Goal: Task Accomplishment & Management: Manage account settings

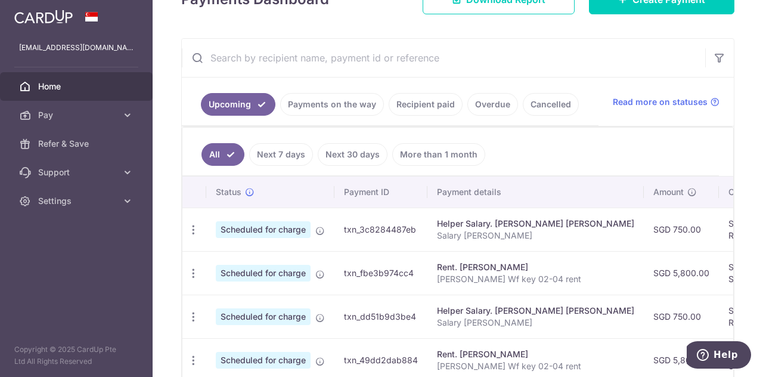
scroll to position [192, 0]
click at [725, 223] on td "SGD 13.88 REC185" at bounding box center [757, 228] width 77 height 43
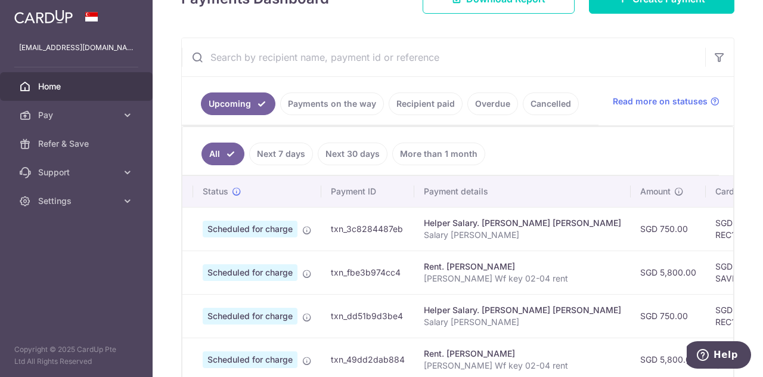
scroll to position [0, 6]
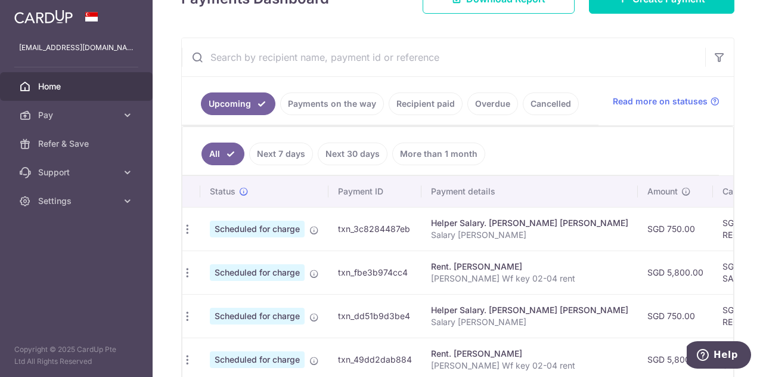
click at [418, 111] on link "Recipient paid" at bounding box center [425, 103] width 74 height 23
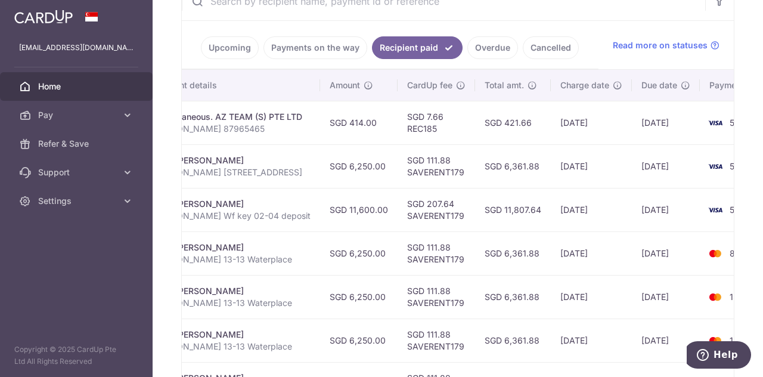
scroll to position [0, 0]
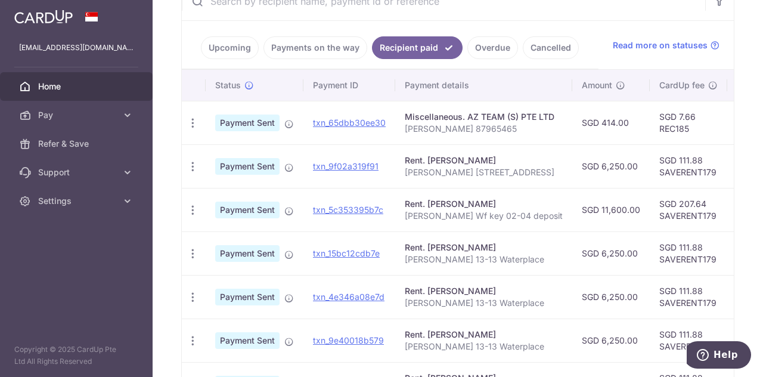
click at [316, 48] on link "Payments on the way" at bounding box center [315, 47] width 104 height 23
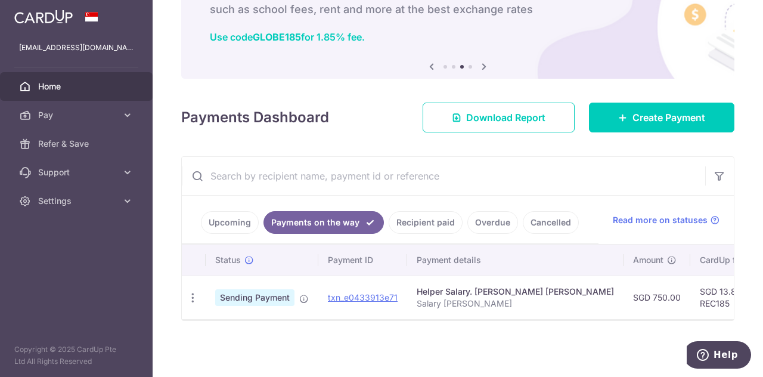
scroll to position [77, 0]
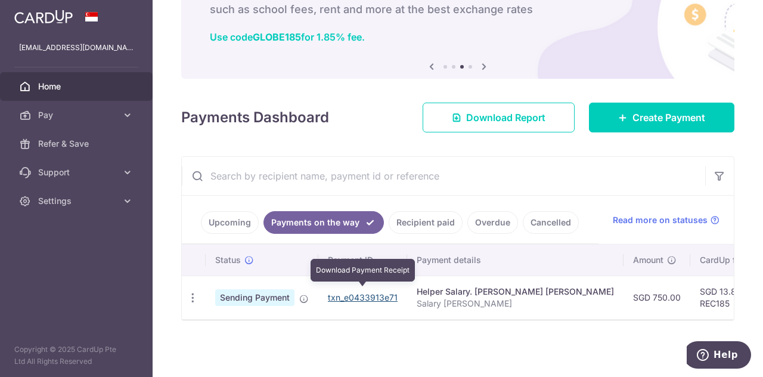
click at [371, 293] on link "txn_e0433913e71" at bounding box center [363, 297] width 70 height 10
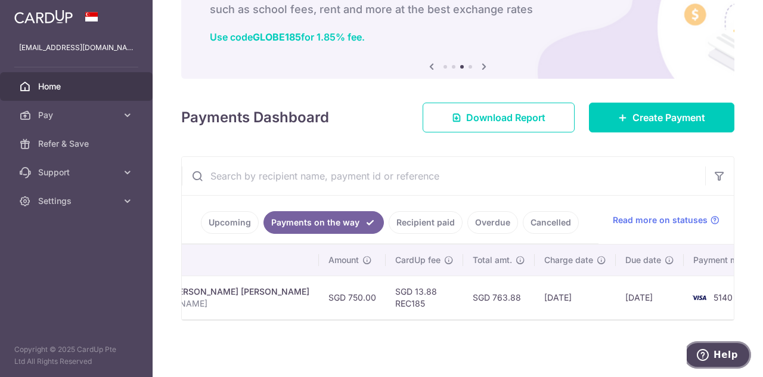
click at [736, 349] on span "Help" at bounding box center [725, 354] width 24 height 11
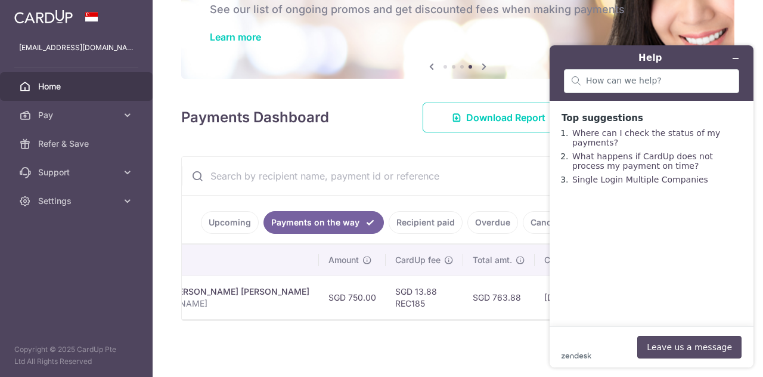
click at [682, 349] on button "Leave us a message" at bounding box center [689, 346] width 104 height 23
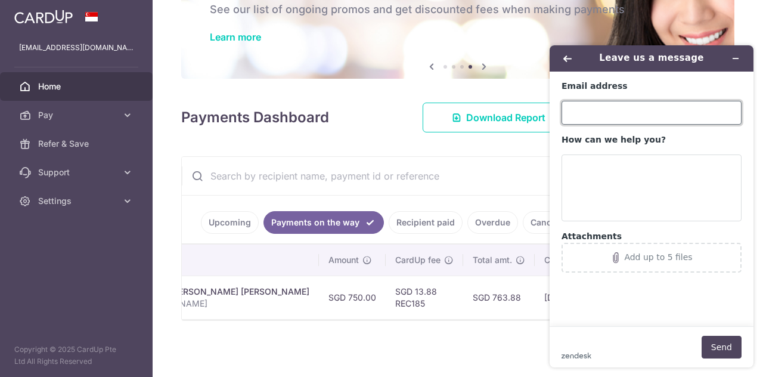
click at [602, 108] on input "Email address" at bounding box center [651, 113] width 180 height 24
type input "[EMAIL_ADDRESS][DOMAIN_NAME]"
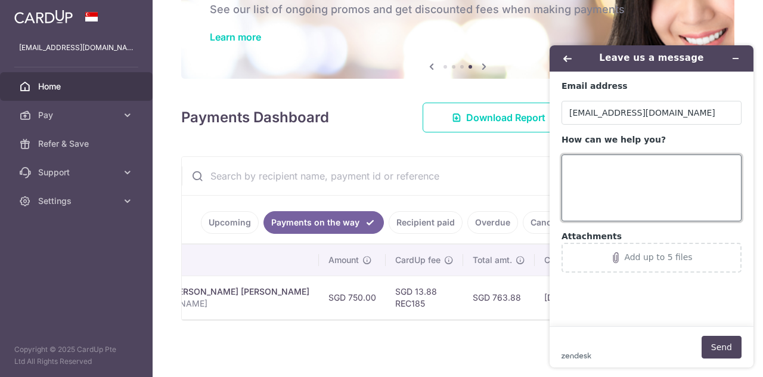
click at [592, 182] on textarea "How can we help you?" at bounding box center [651, 187] width 180 height 67
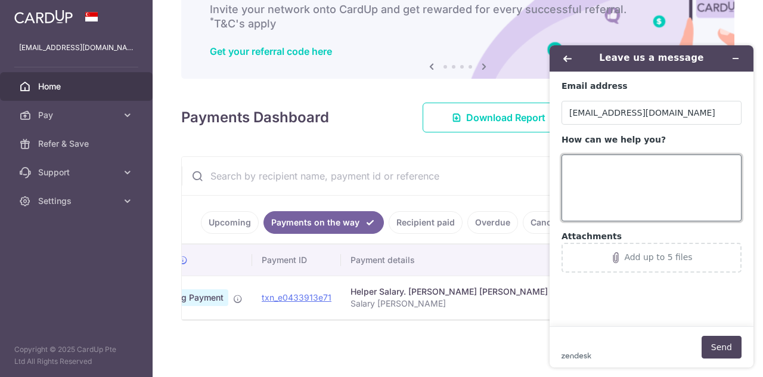
scroll to position [0, 66]
drag, startPoint x: 334, startPoint y: 294, endPoint x: 251, endPoint y: 283, distance: 83.0
click at [251, 283] on tr "PDF Receipt Sending Payment txn_e0433913e71 Helper Salary. SUBBA SEBIKA CHETTRI…" at bounding box center [564, 296] width 897 height 43
copy tr "txn_e0433913e71"
click at [614, 171] on textarea "How can we help you?" at bounding box center [651, 187] width 180 height 67
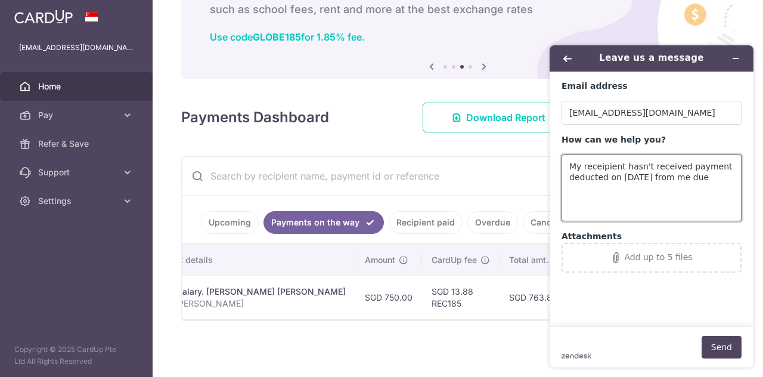
scroll to position [0, 304]
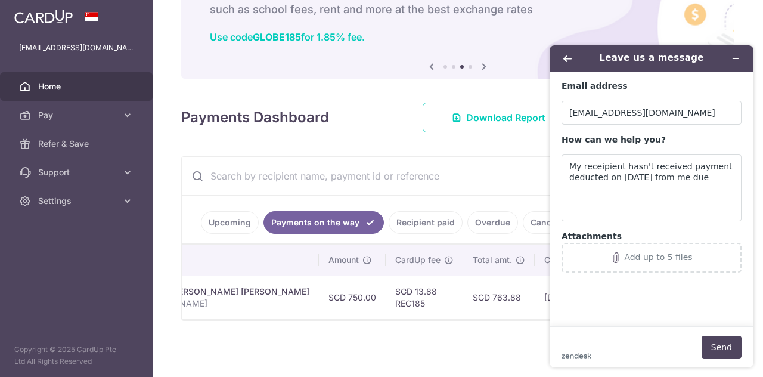
drag, startPoint x: 589, startPoint y: 61, endPoint x: 820, endPoint y: 105, distance: 235.4
click at [540, 69] on html "Leave us a message Email address carpediem.shu@gmail.com How can we help you? M…" at bounding box center [651, 206] width 223 height 341
drag, startPoint x: 595, startPoint y: 60, endPoint x: 1074, endPoint y: 109, distance: 482.2
click at [540, 60] on html "Leave us a message Email address carpediem.shu@gmail.com How can we help you? M…" at bounding box center [651, 206] width 223 height 341
drag, startPoint x: 708, startPoint y: 55, endPoint x: 597, endPoint y: 72, distance: 112.8
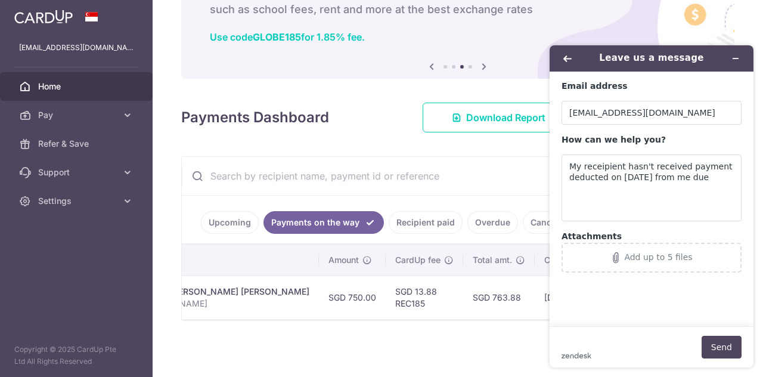
click at [582, 72] on div "Leave us a message Email address carpediem.shu@gmail.com How can we help you? M…" at bounding box center [651, 206] width 204 height 322
click at [718, 178] on textarea "My receipient hasn't received payment deducted on 21aug25 from me due" at bounding box center [651, 187] width 180 height 67
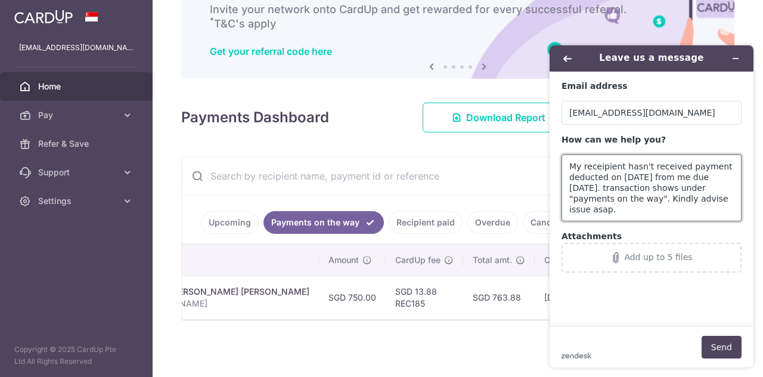
click at [646, 212] on textarea "My receipient hasn't received payment deducted on 21aug25 from me due 26aug25. …" at bounding box center [651, 187] width 180 height 67
paste textarea "txn_e0433913e71"
type textarea "My receipient hasn't received payment deducted on 21aug25 from me due 26aug25. …"
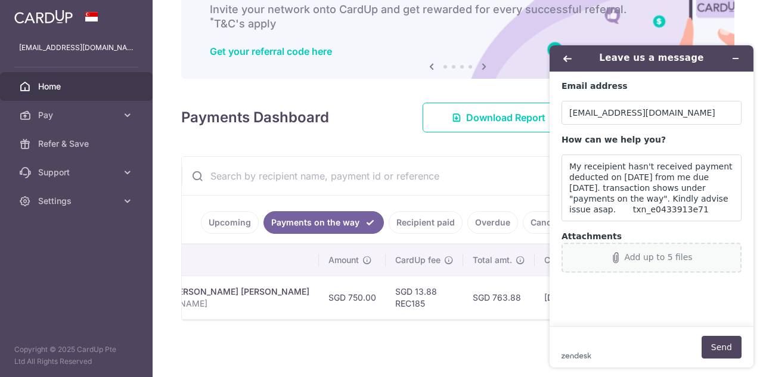
click at [639, 259] on div "Add up to 5 files" at bounding box center [658, 257] width 68 height 10
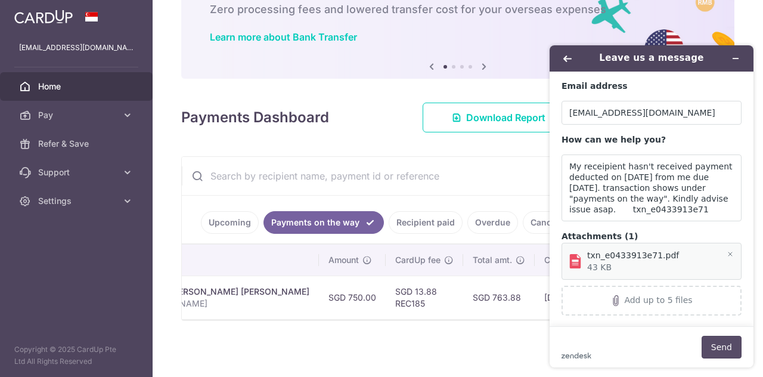
click at [728, 351] on button "Send" at bounding box center [721, 346] width 40 height 23
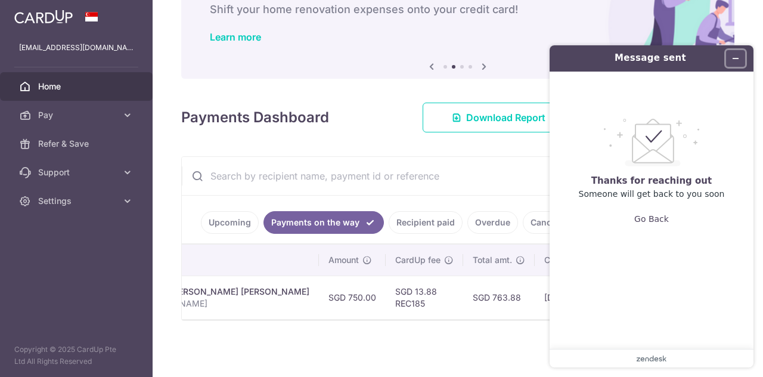
click at [736, 59] on icon "Minimize widget" at bounding box center [735, 58] width 8 height 8
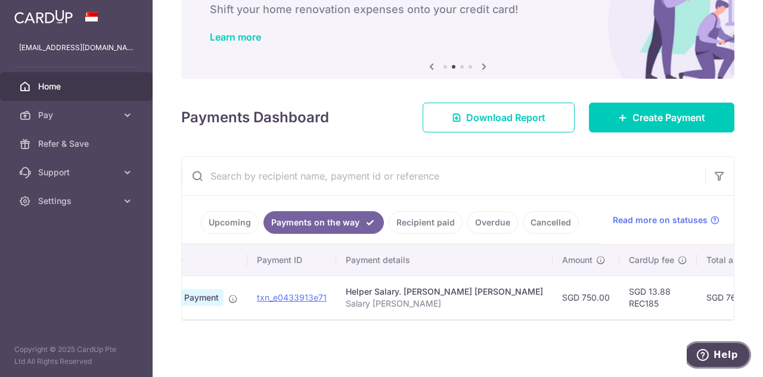
scroll to position [0, 70]
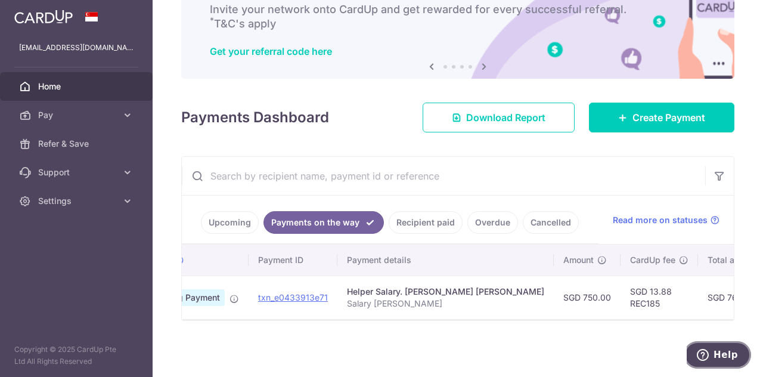
click at [731, 357] on span "Help" at bounding box center [725, 354] width 24 height 11
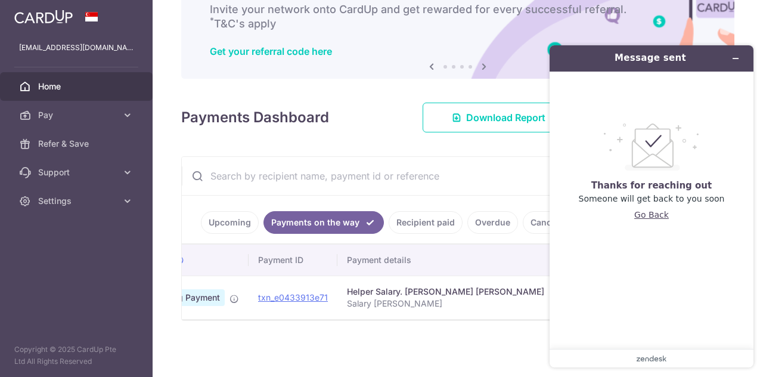
click at [655, 217] on button "Go Back" at bounding box center [651, 214] width 35 height 23
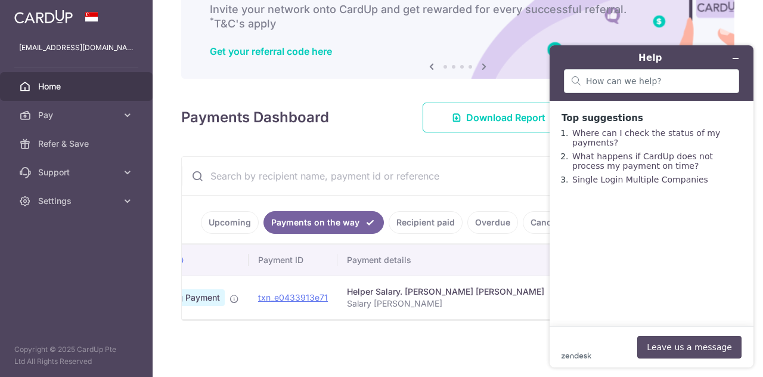
click at [675, 350] on button "Leave us a message" at bounding box center [689, 346] width 104 height 23
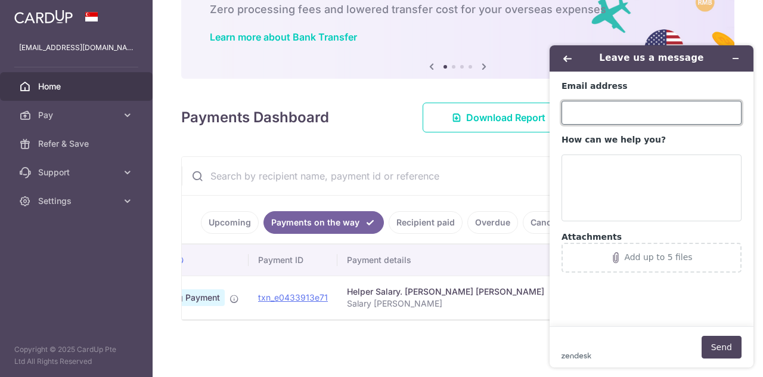
click at [639, 110] on input "Email address" at bounding box center [651, 113] width 180 height 24
type input "[EMAIL_ADDRESS][DOMAIN_NAME]"
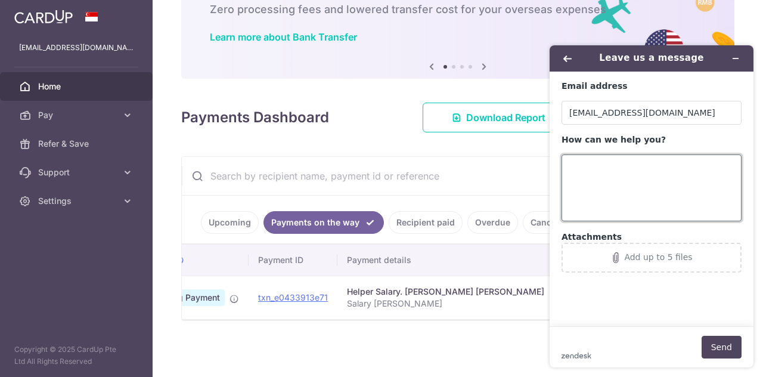
click at [647, 161] on textarea "How can we help you?" at bounding box center [651, 187] width 180 height 67
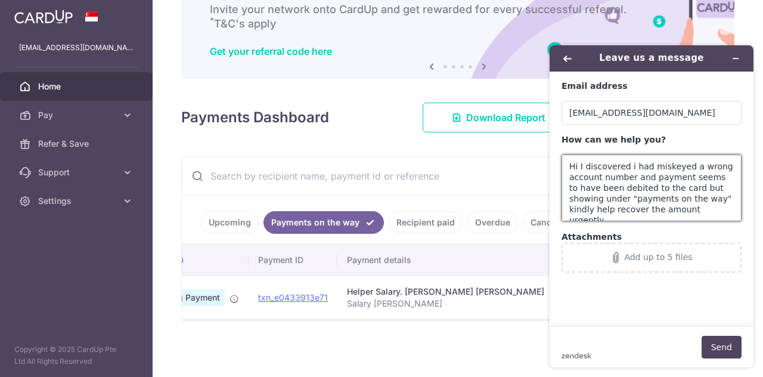
paste textarea "txn_e0433913e71"
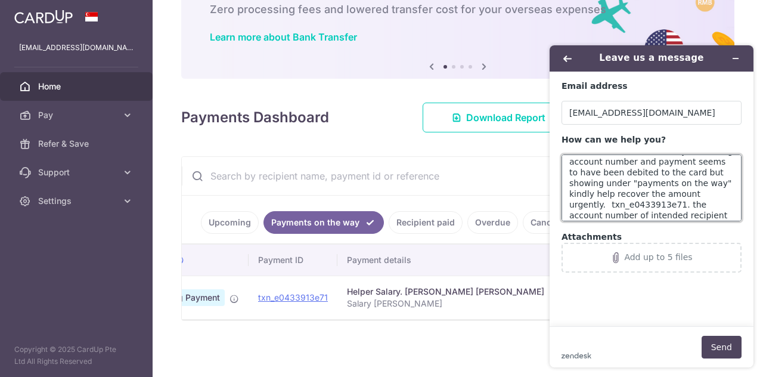
scroll to position [26, 0]
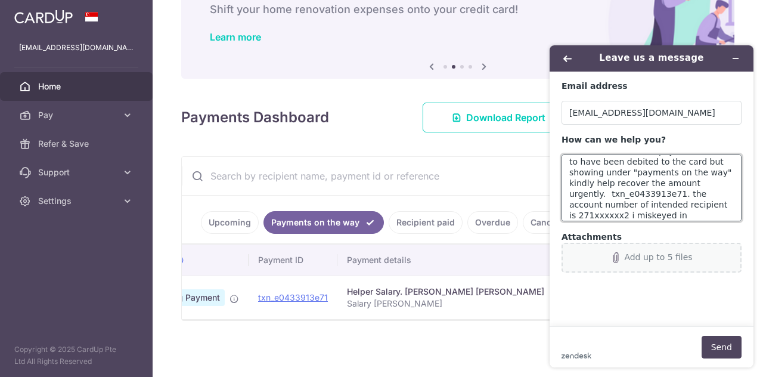
type textarea "Hi I discovered i had miskeyed a wrong account number and payment seems to have…"
click at [641, 257] on div "Add up to 5 files" at bounding box center [658, 257] width 68 height 10
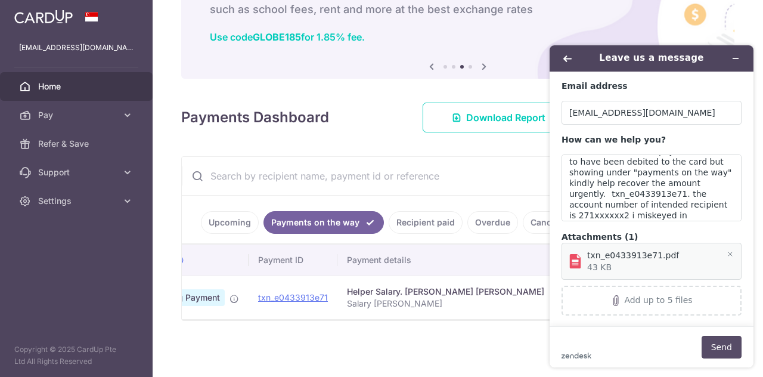
click at [717, 353] on button "Send" at bounding box center [721, 346] width 40 height 23
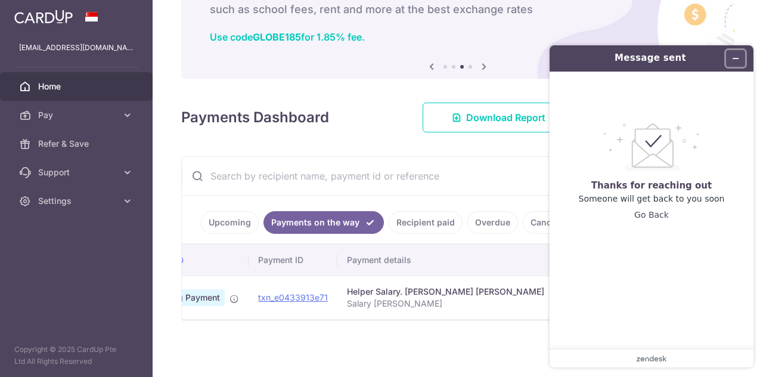
click at [734, 57] on icon "Minimize widget" at bounding box center [735, 58] width 8 height 8
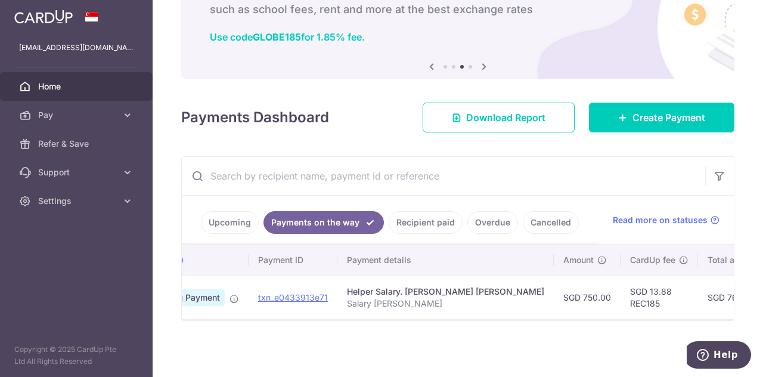
click at [229, 213] on link "Upcoming" at bounding box center [230, 222] width 58 height 23
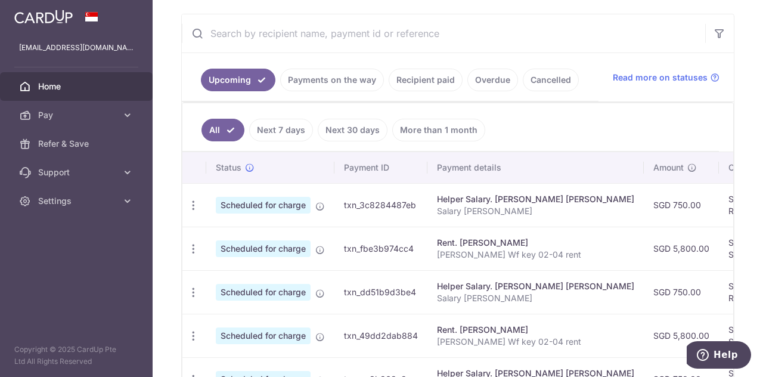
scroll to position [217, 0]
click at [202, 199] on div "Update payment Cancel payment Upload doc" at bounding box center [193, 205] width 22 height 22
click at [194, 198] on icon "button" at bounding box center [193, 204] width 13 height 13
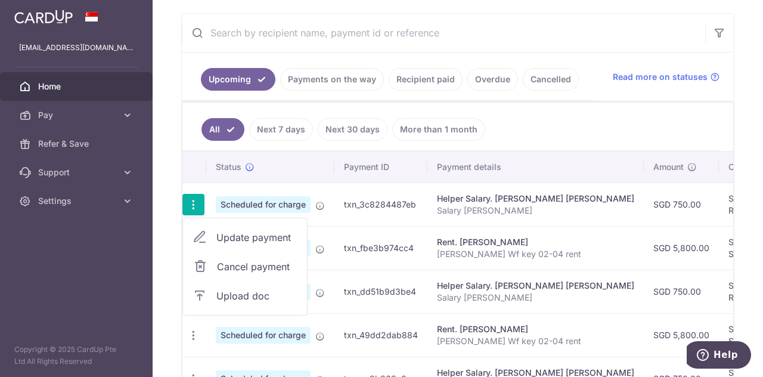
click at [249, 239] on span "Update payment" at bounding box center [256, 237] width 81 height 14
radio input "true"
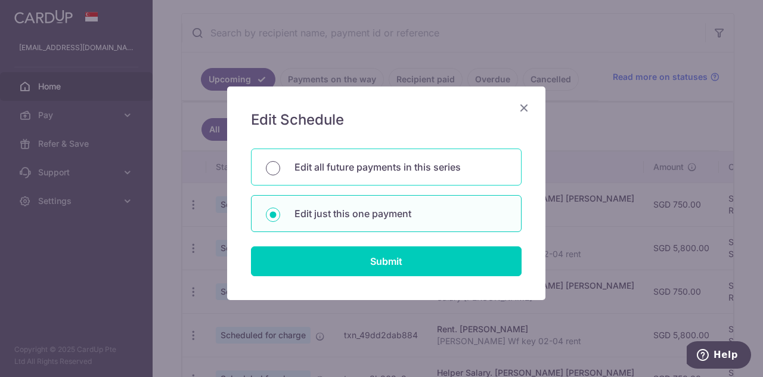
click at [266, 166] on input "Edit all future payments in this series" at bounding box center [273, 168] width 14 height 14
radio input "true"
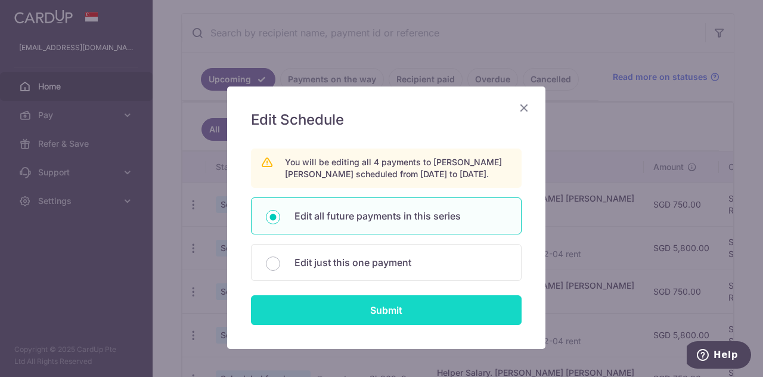
click at [365, 308] on input "Submit" at bounding box center [386, 310] width 271 height 30
radio input "true"
type input "750.00"
type input "Salary [PERSON_NAME]"
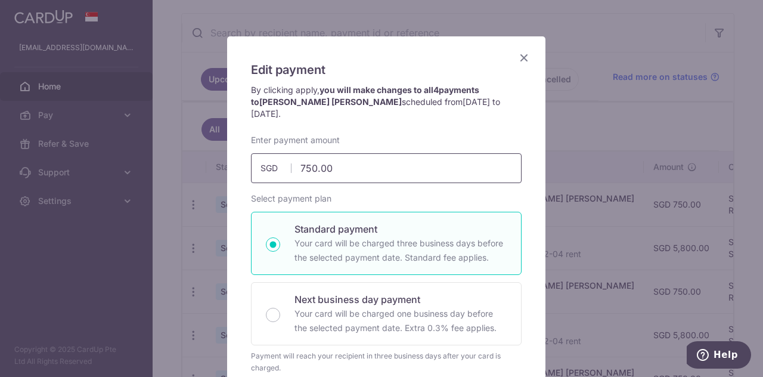
scroll to position [49, 0]
click at [526, 60] on icon "Close" at bounding box center [524, 58] width 14 height 15
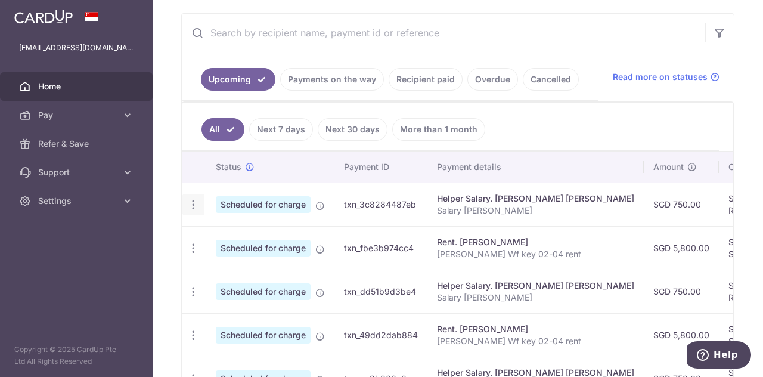
click at [192, 201] on icon "button" at bounding box center [193, 204] width 13 height 13
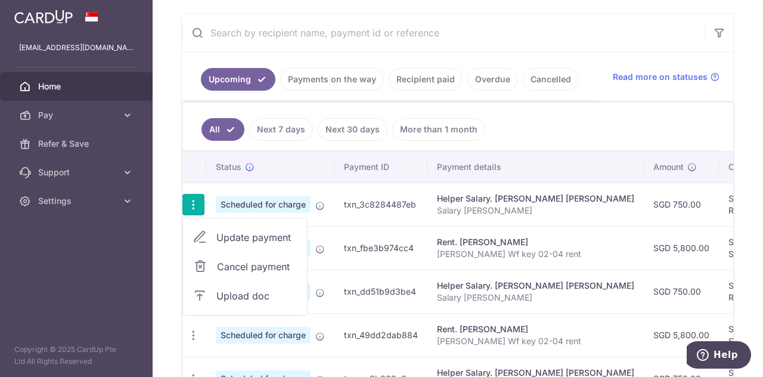
click at [251, 264] on span "Cancel payment" at bounding box center [257, 266] width 80 height 14
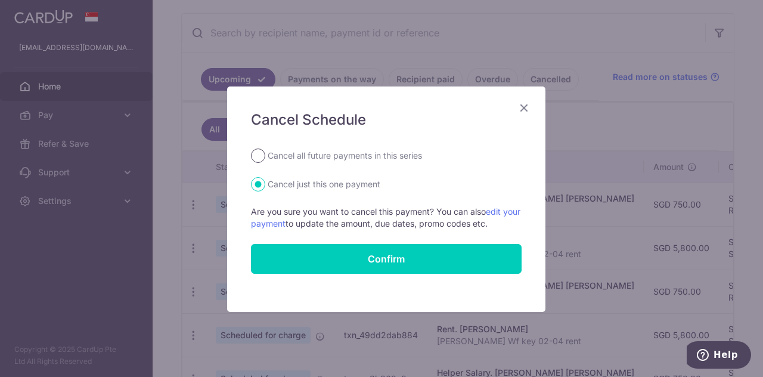
click at [257, 153] on input "Cancel all future payments in this series" at bounding box center [258, 155] width 14 height 14
radio input "true"
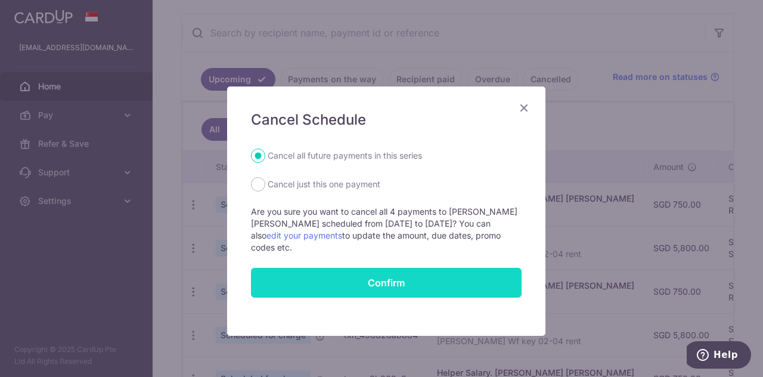
click at [392, 281] on button "Confirm" at bounding box center [386, 283] width 271 height 30
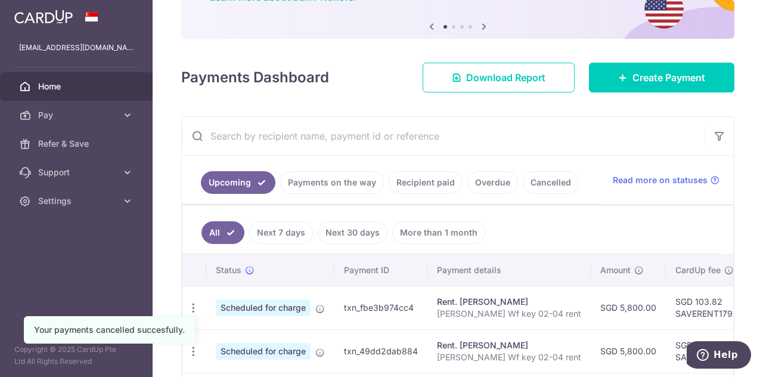
scroll to position [113, 0]
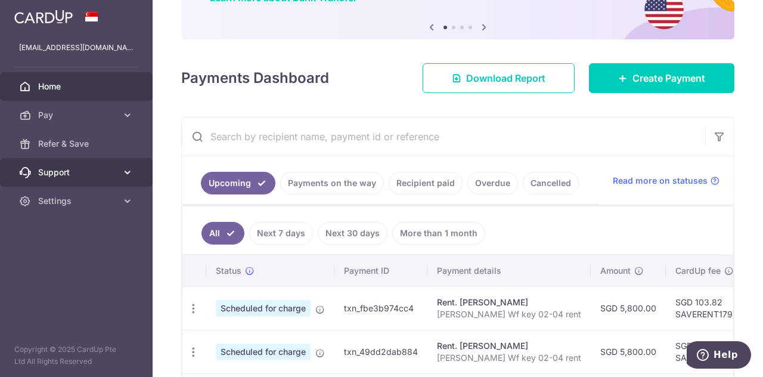
click at [129, 176] on icon at bounding box center [128, 172] width 12 height 12
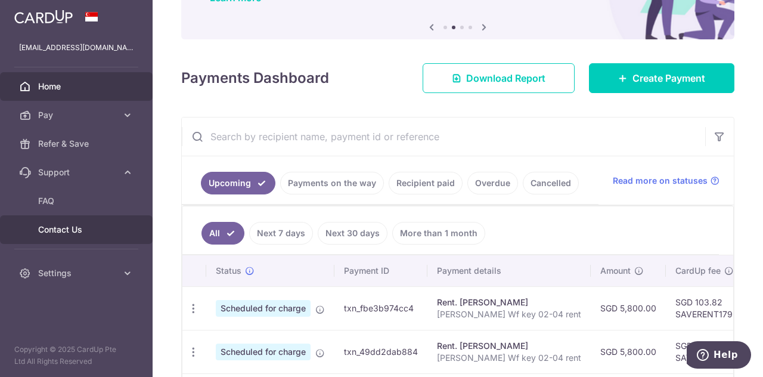
click at [74, 230] on span "Contact Us" at bounding box center [77, 229] width 79 height 12
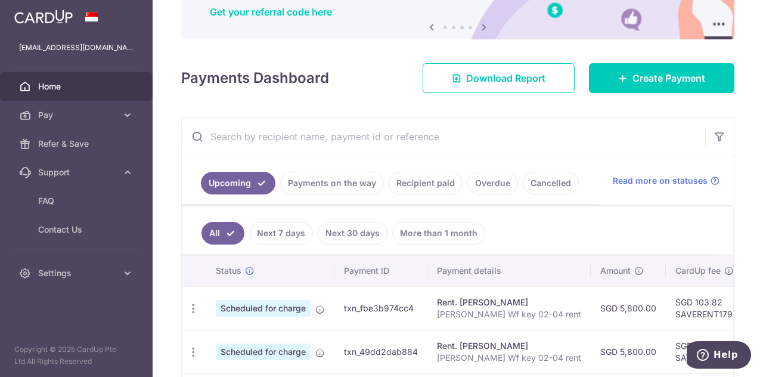
click at [346, 178] on link "Payments on the way" at bounding box center [332, 183] width 104 height 23
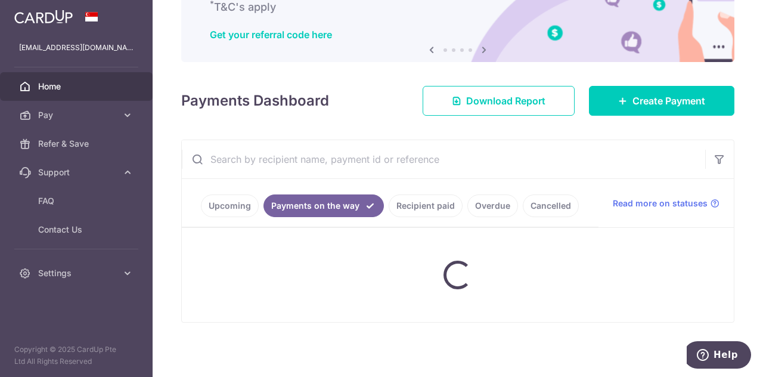
scroll to position [77, 0]
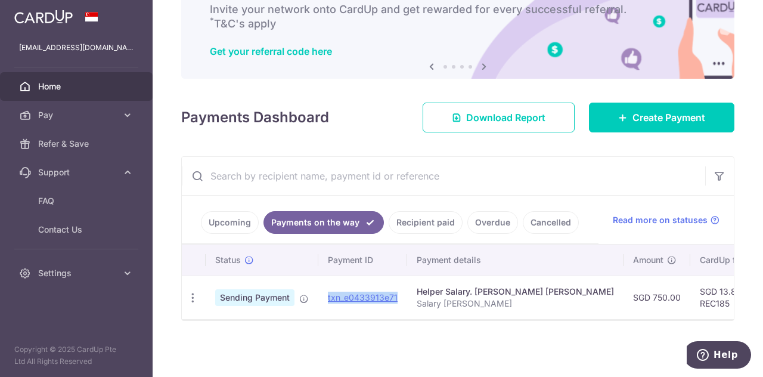
drag, startPoint x: 397, startPoint y: 293, endPoint x: 325, endPoint y: 295, distance: 72.1
click at [325, 295] on td "txn_e0433913e71" at bounding box center [362, 296] width 89 height 43
copy link "txn_e0433913e71"
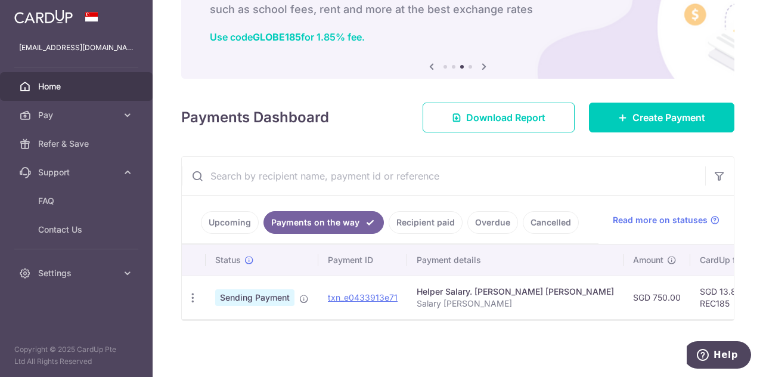
click at [237, 216] on link "Upcoming" at bounding box center [230, 222] width 58 height 23
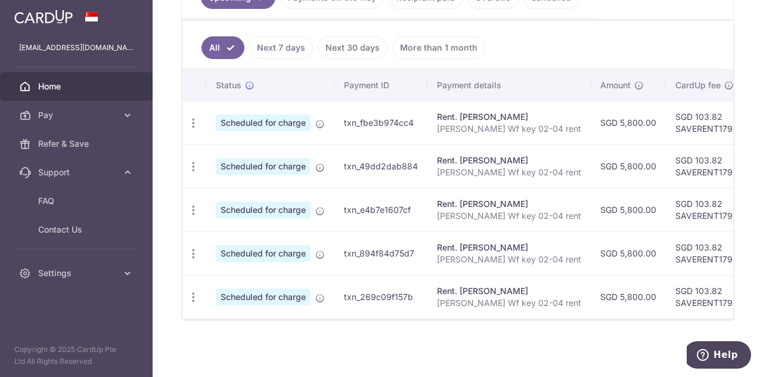
scroll to position [300, 0]
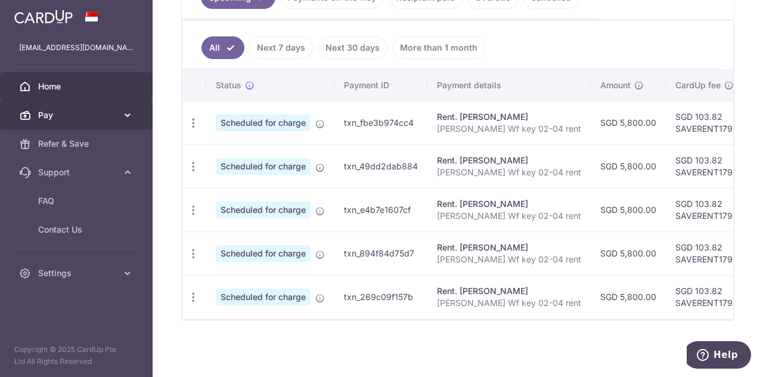
click at [130, 113] on icon at bounding box center [128, 115] width 12 height 12
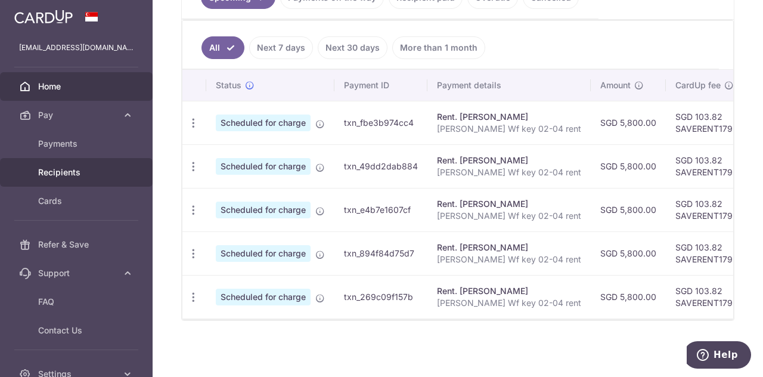
click at [61, 176] on span "Recipients" at bounding box center [77, 172] width 79 height 12
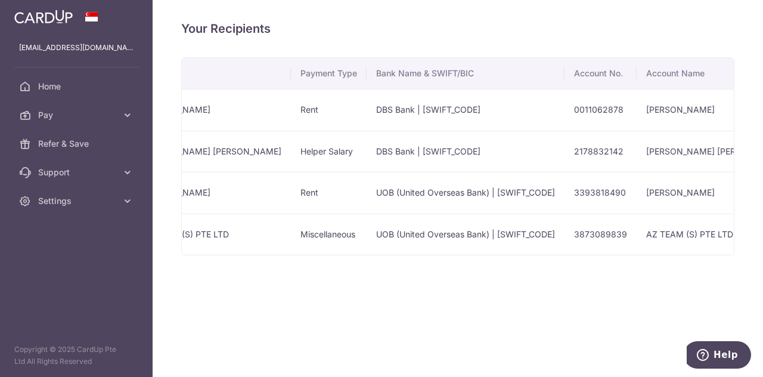
scroll to position [0, 166]
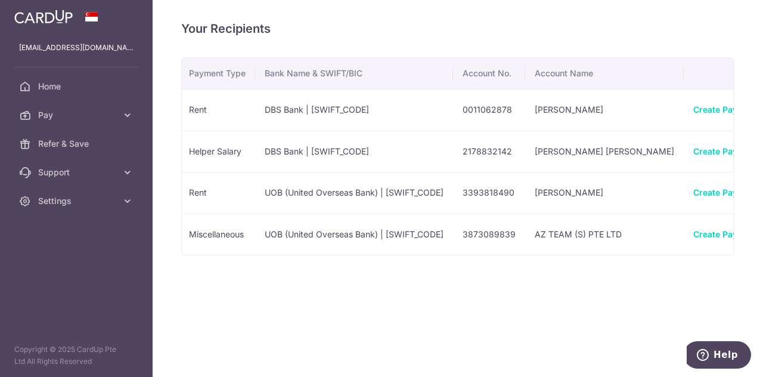
click at [708, 179] on span "View/Edit" at bounding box center [748, 184] width 81 height 14
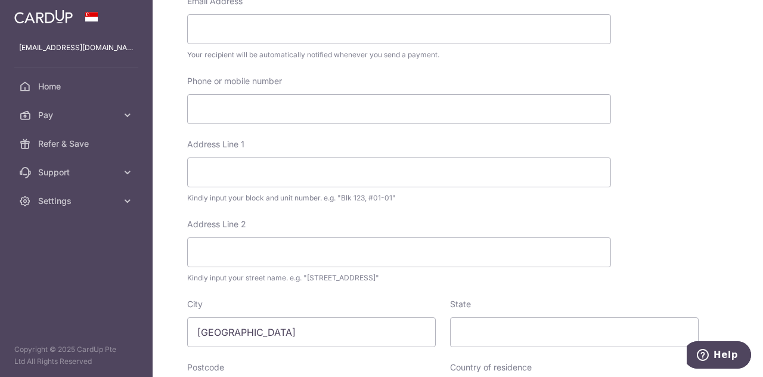
scroll to position [779, 0]
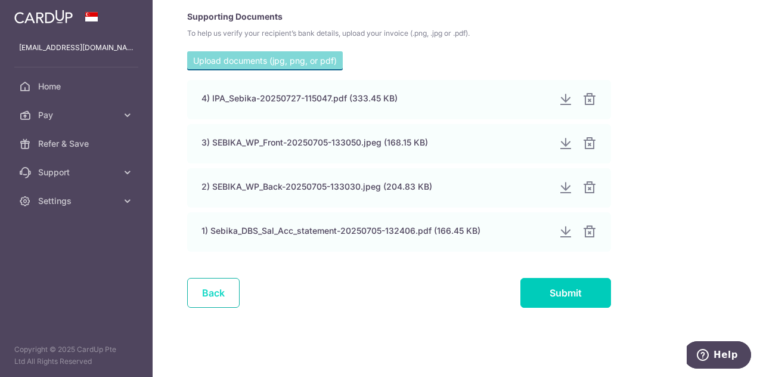
click at [217, 290] on link "Back" at bounding box center [213, 293] width 52 height 30
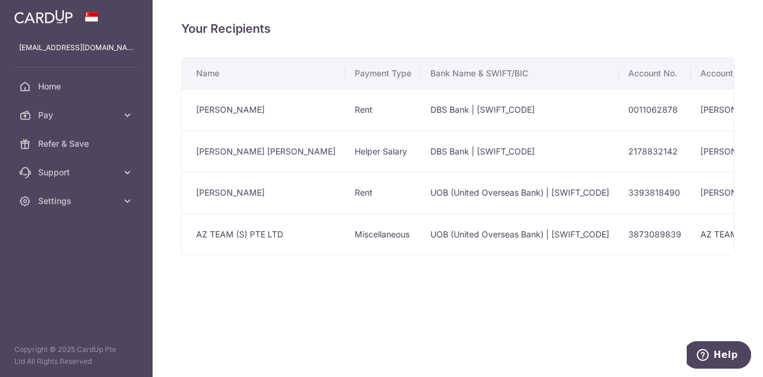
scroll to position [0, 166]
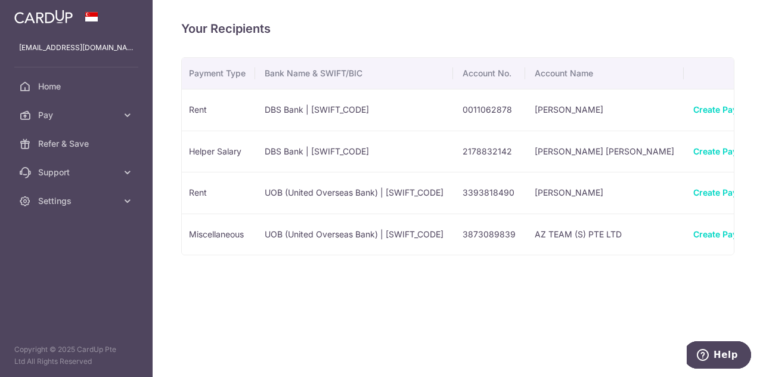
click at [708, 142] on span "View/Edit" at bounding box center [748, 143] width 81 height 14
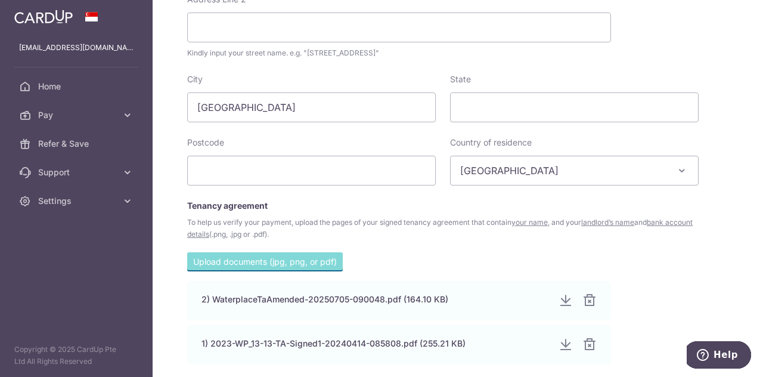
scroll to position [703, 0]
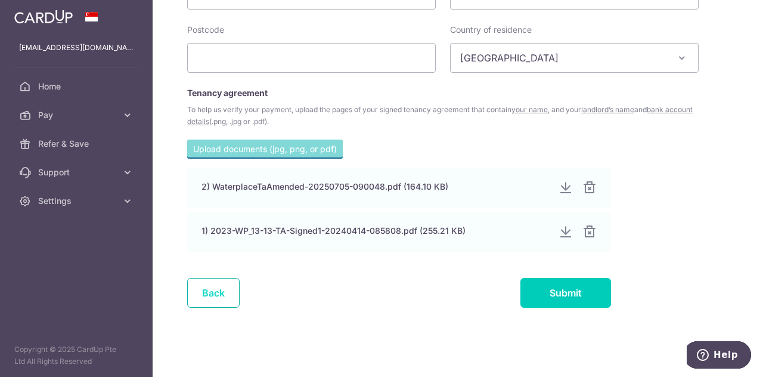
click at [227, 290] on link "Back" at bounding box center [213, 293] width 52 height 30
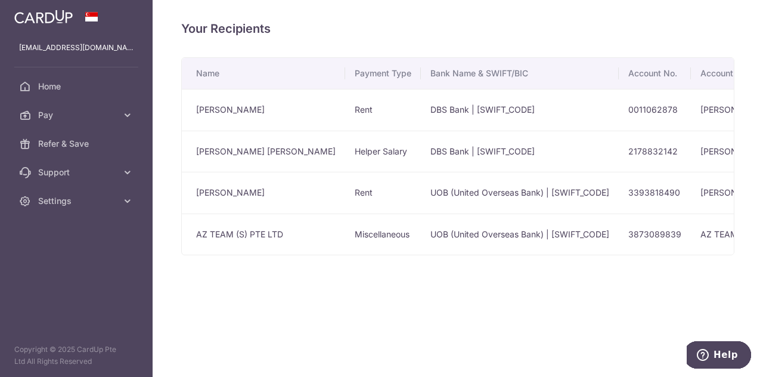
click at [669, 260] on div "Your Recipients Name Payment Type Bank Name & SWIFT/BIC Account No. Account Nam…" at bounding box center [458, 188] width 610 height 377
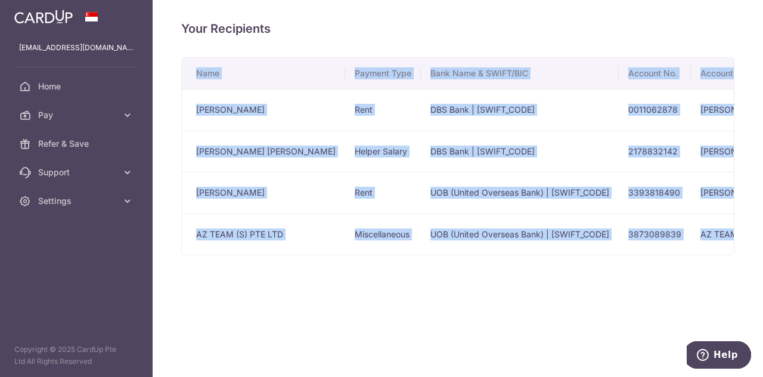
click at [669, 260] on div "Your Recipients Name Payment Type Bank Name & SWIFT/BIC Account No. Account Nam…" at bounding box center [458, 188] width 610 height 377
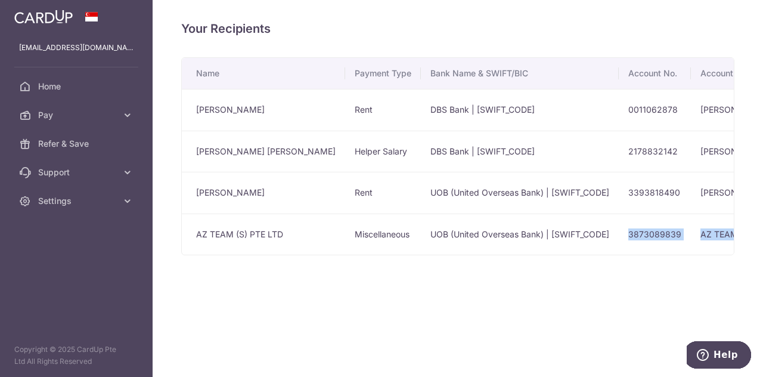
drag, startPoint x: 585, startPoint y: 251, endPoint x: 697, endPoint y: 252, distance: 112.6
click at [697, 252] on tr "AZ TEAM (S) PTE LTD Miscellaneous UOB (United Overseas Bank) | UOVBSGSGXXX 3873…" at bounding box center [580, 234] width 797 height 42
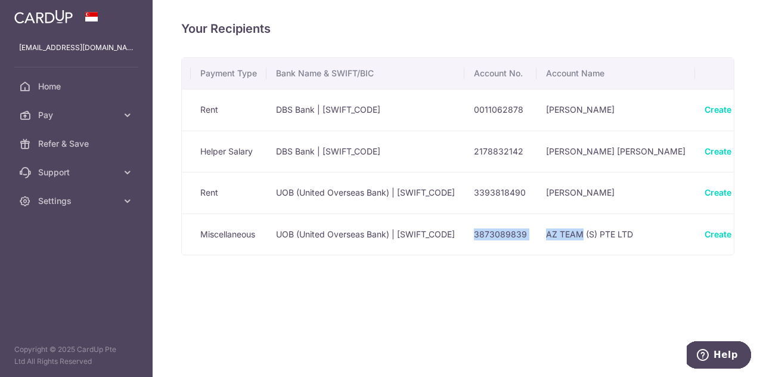
scroll to position [0, 166]
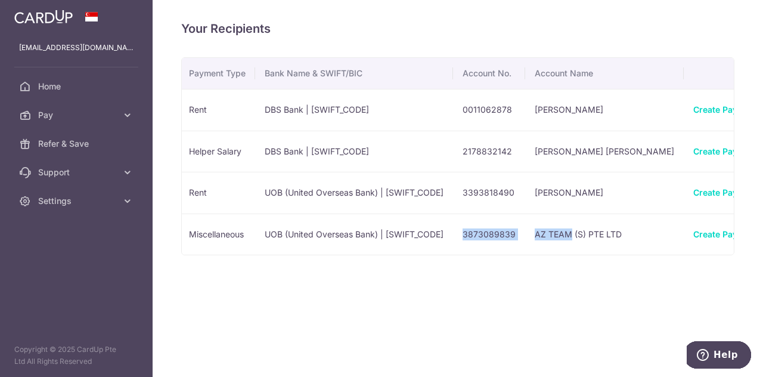
click at [691, 285] on div "Your Recipients Name Payment Type Bank Name & SWIFT/BIC Account No. Account Nam…" at bounding box center [458, 188] width 610 height 377
click at [708, 215] on span "Linked Payments" at bounding box center [746, 213] width 76 height 12
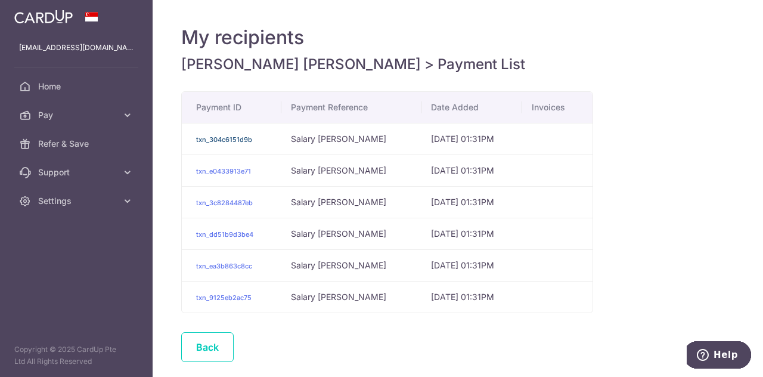
click at [235, 138] on link "txn_304c6151d9b" at bounding box center [224, 139] width 56 height 8
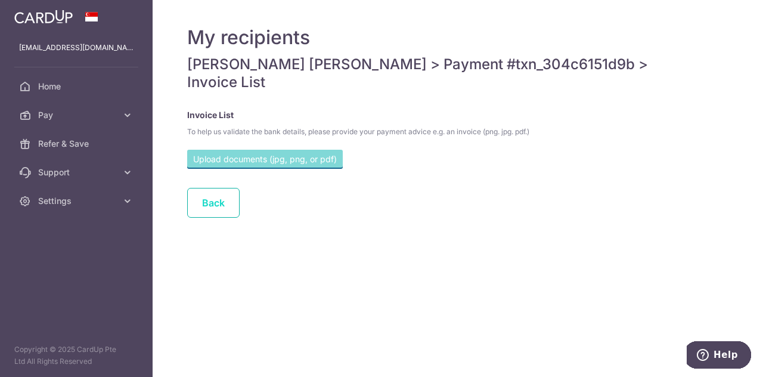
click at [206, 195] on link "Back" at bounding box center [213, 203] width 52 height 30
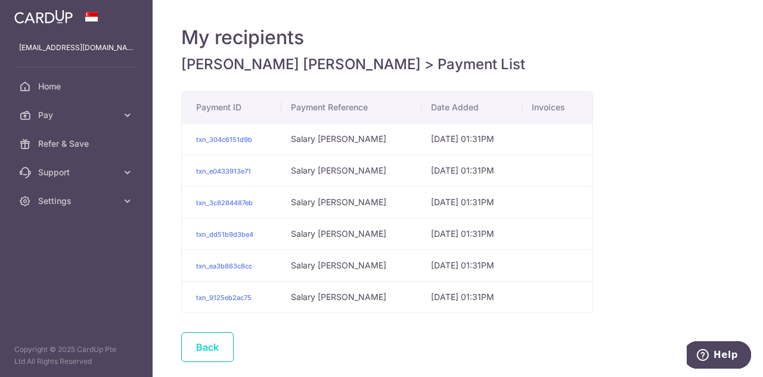
click at [216, 343] on link "Back" at bounding box center [207, 347] width 52 height 30
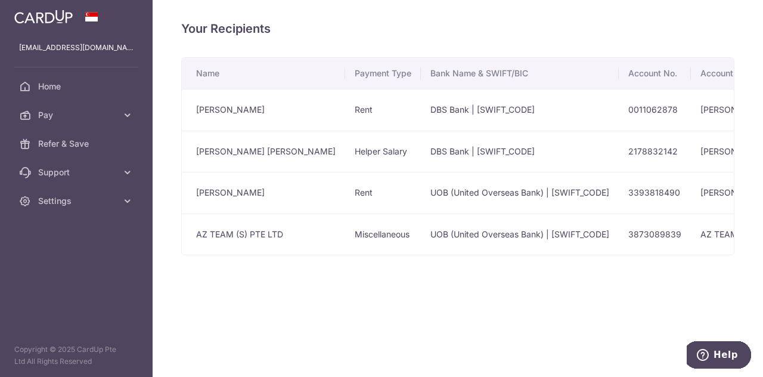
click at [626, 195] on td "3393818490" at bounding box center [654, 193] width 72 height 42
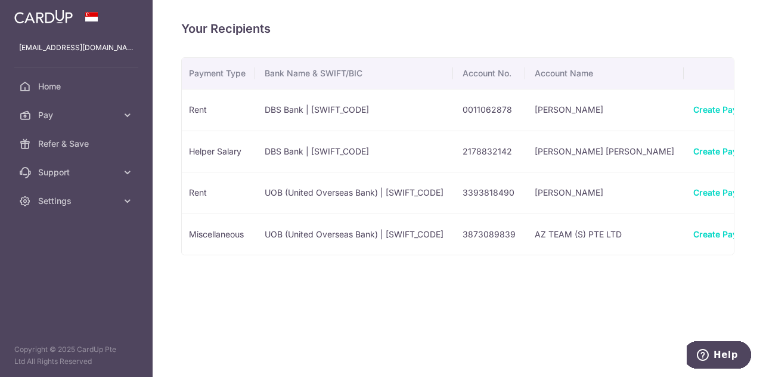
scroll to position [0, 166]
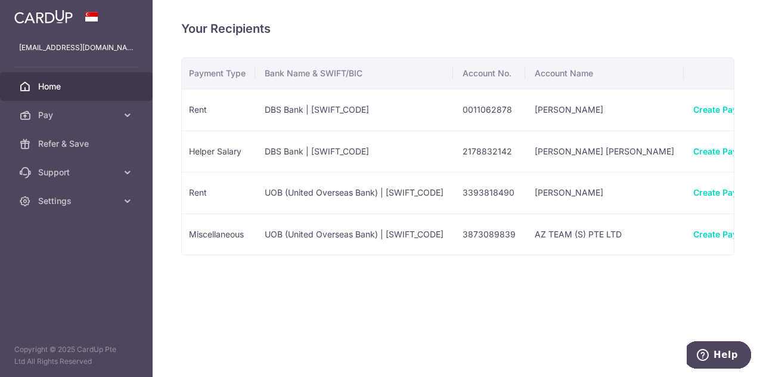
click at [52, 89] on span "Home" at bounding box center [77, 86] width 79 height 12
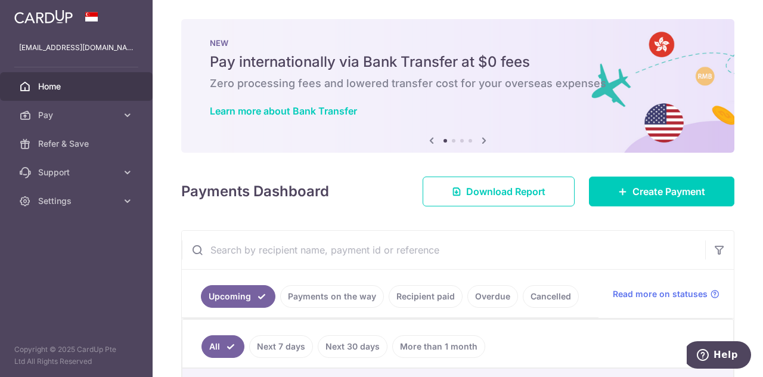
click at [329, 299] on link "Payments on the way" at bounding box center [332, 296] width 104 height 23
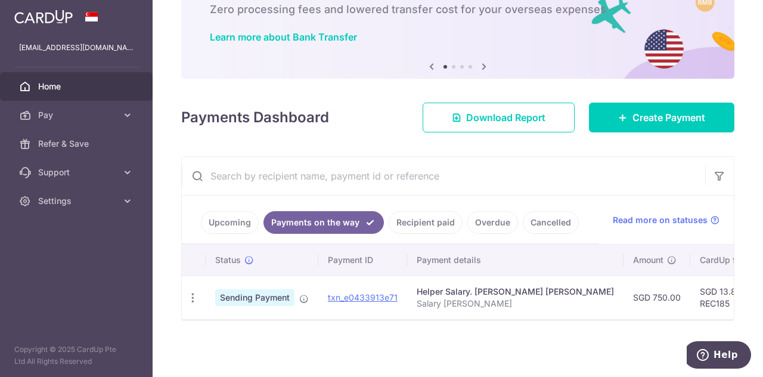
scroll to position [0, 304]
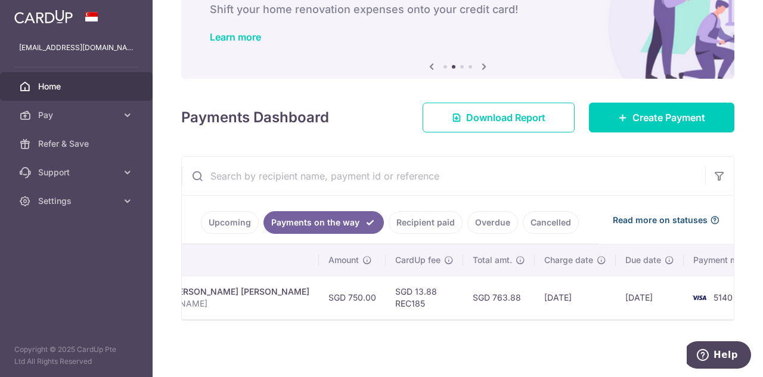
click at [669, 215] on span "Read more on statuses" at bounding box center [660, 220] width 95 height 12
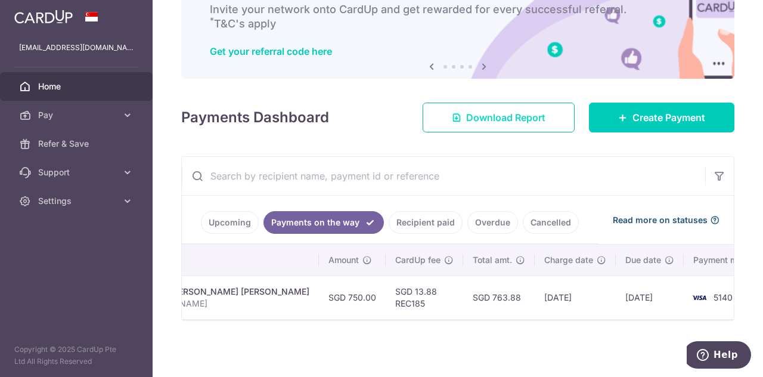
scroll to position [0, 0]
